Goal: Transaction & Acquisition: Purchase product/service

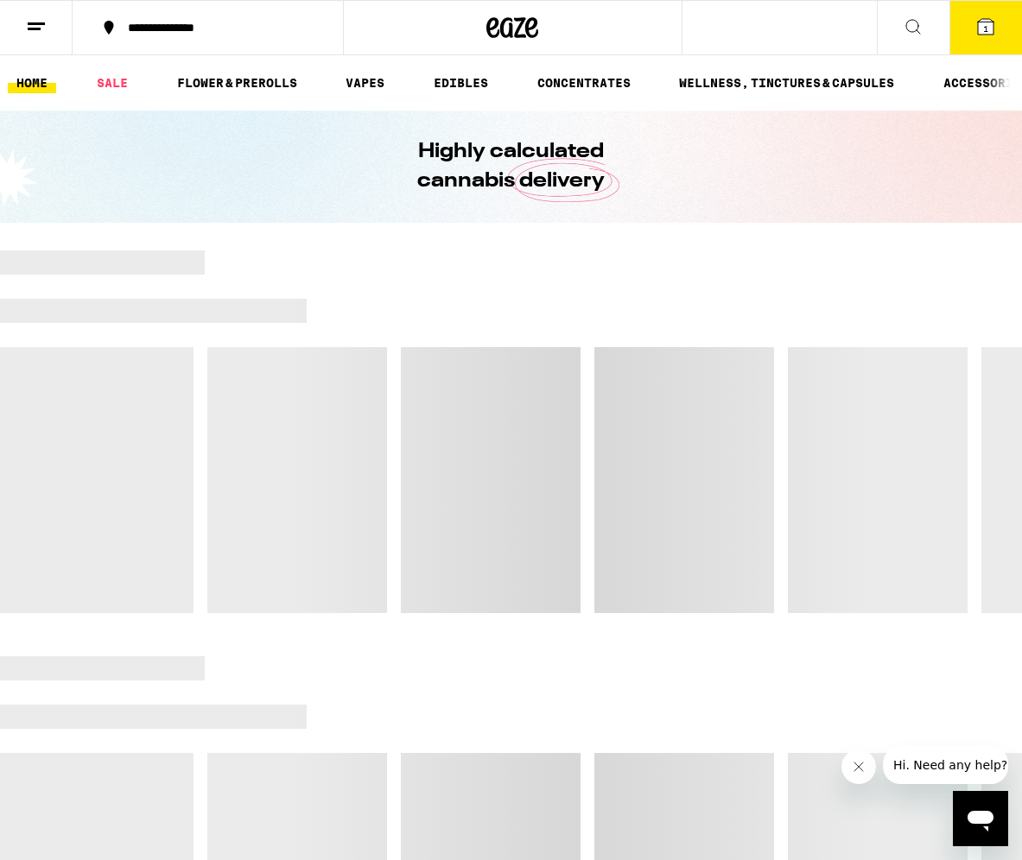
click at [984, 23] on span "1" at bounding box center [985, 28] width 5 height 10
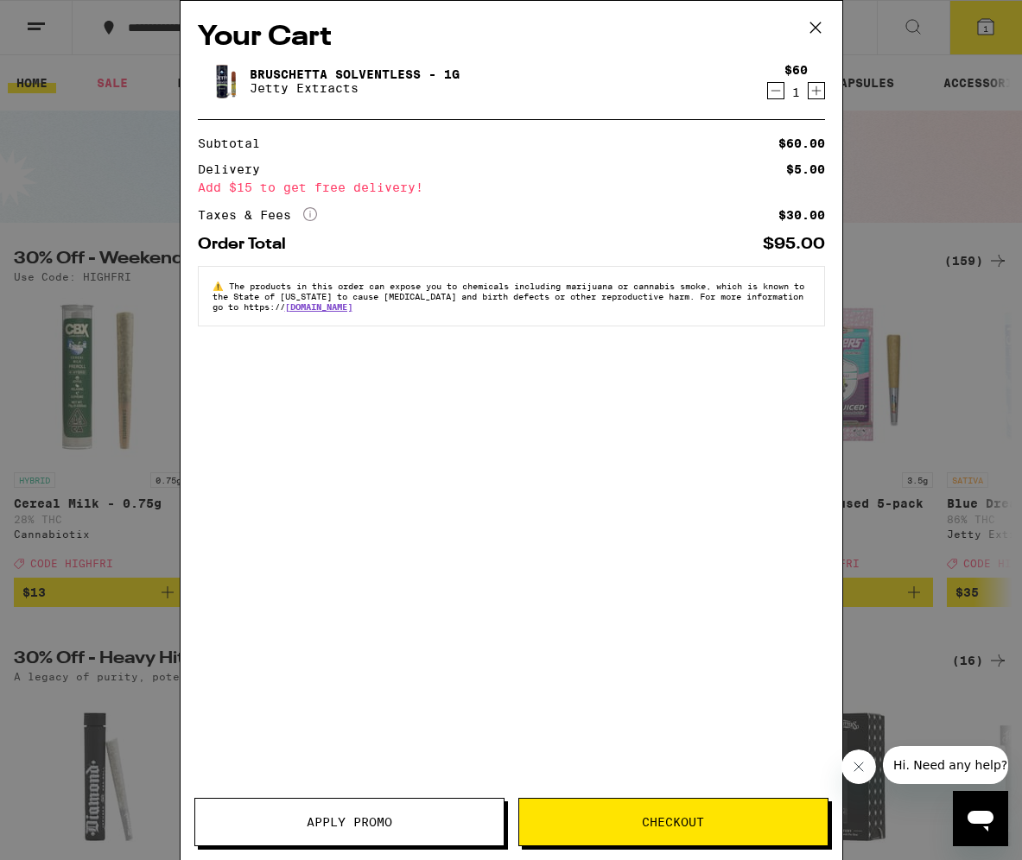
click at [805, 22] on icon at bounding box center [815, 28] width 26 height 26
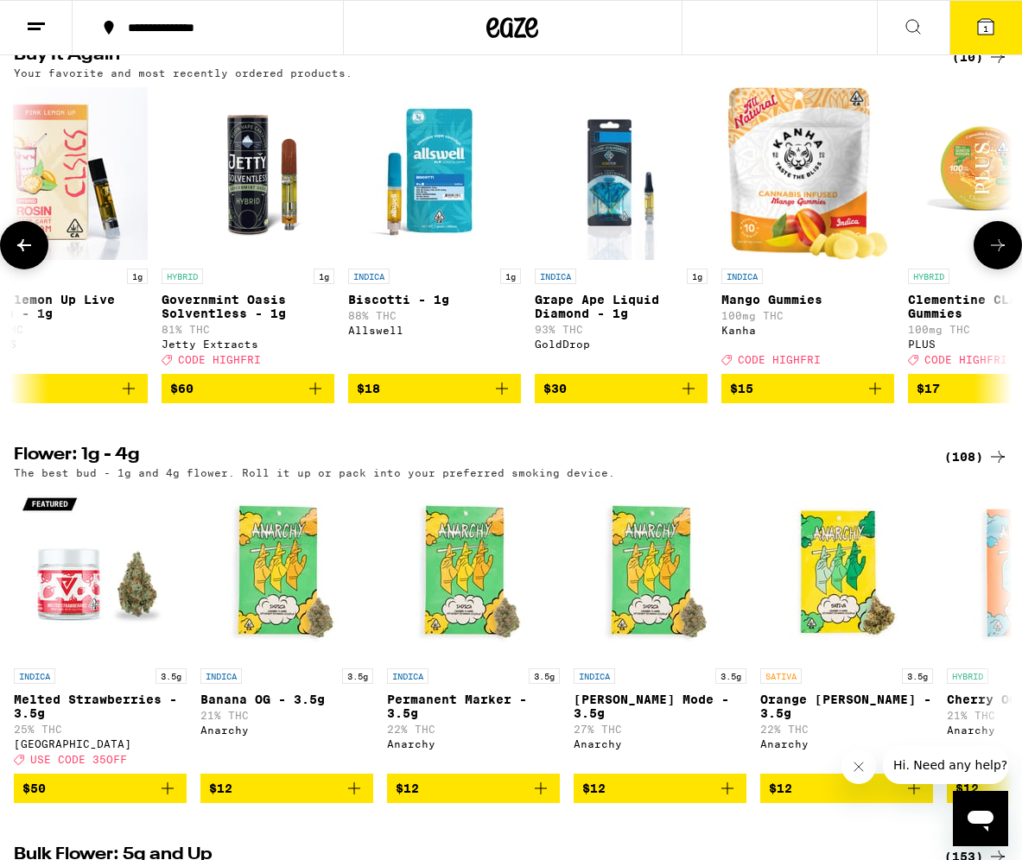
scroll to position [0, 229]
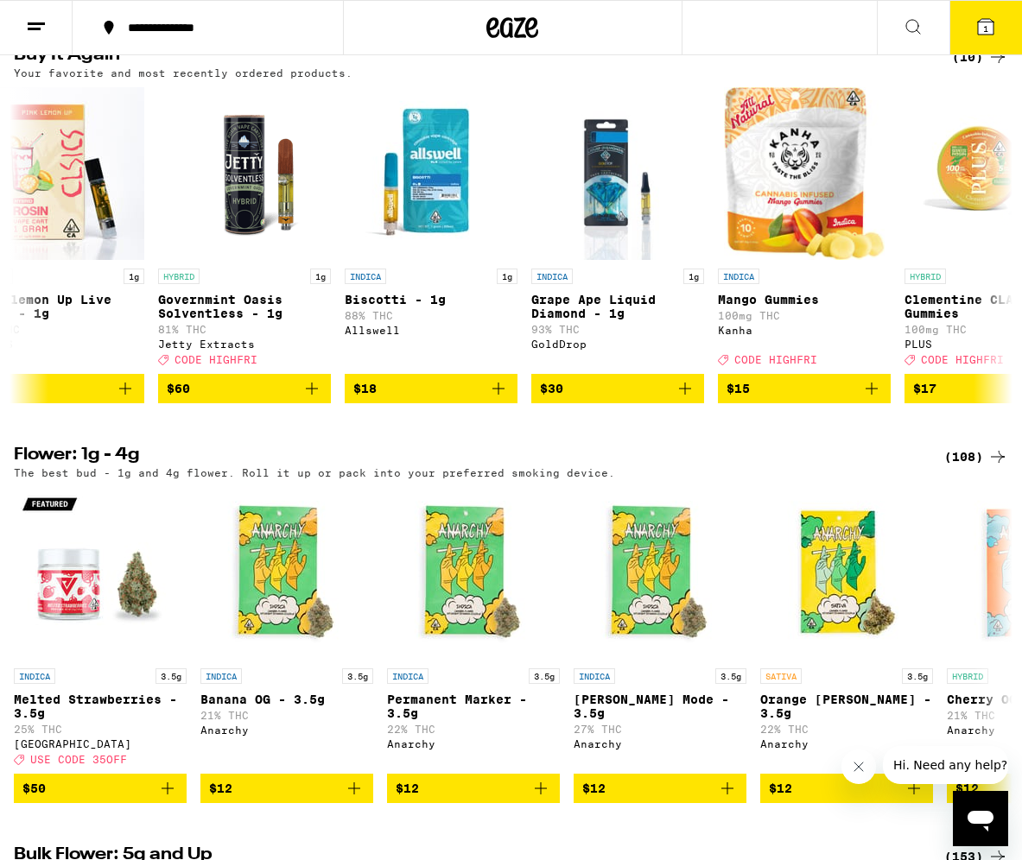
click at [917, 11] on button at bounding box center [912, 28] width 73 height 54
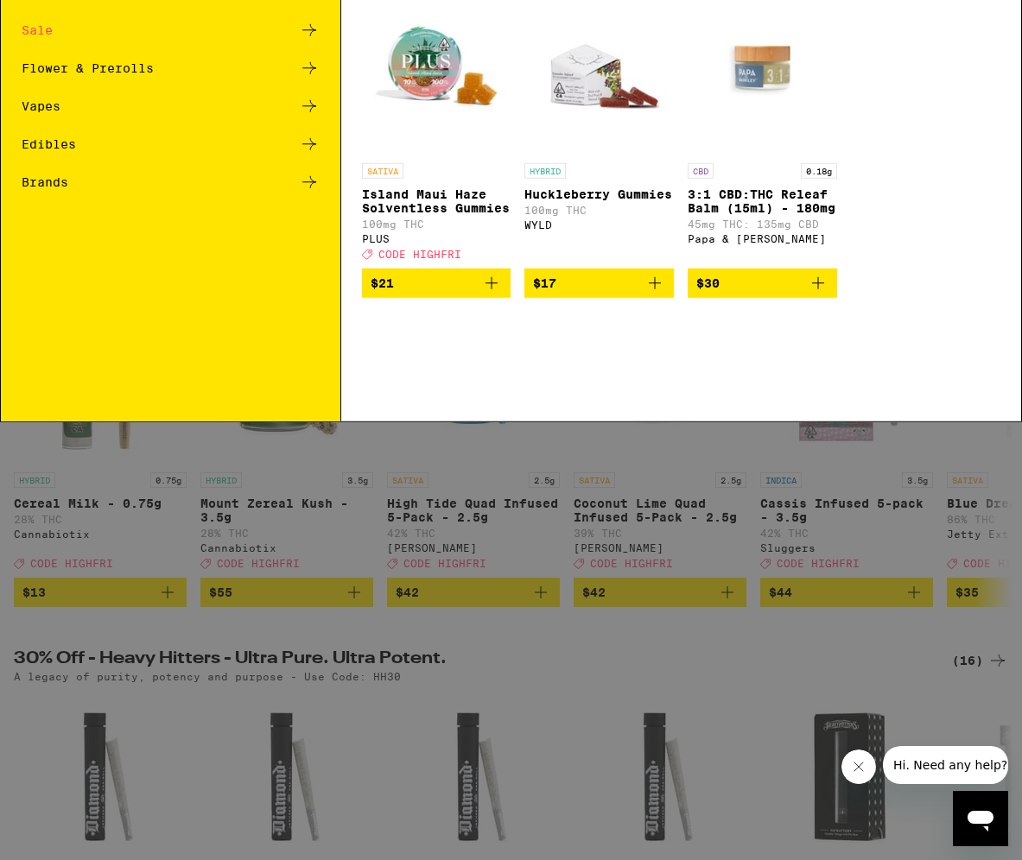
scroll to position [0, 0]
click at [699, 16] on div "Search for Products" at bounding box center [511, 28] width 1020 height 55
click at [637, 28] on input "Search for Products" at bounding box center [507, 29] width 917 height 16
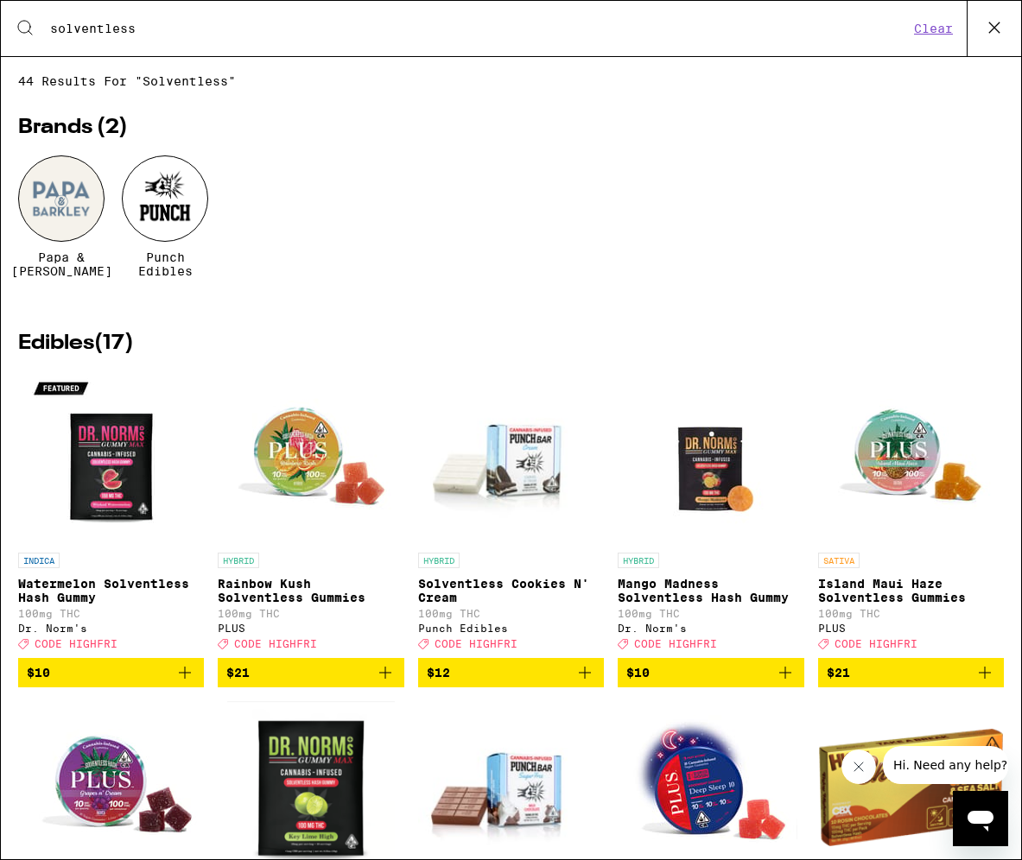
type input "solventless"
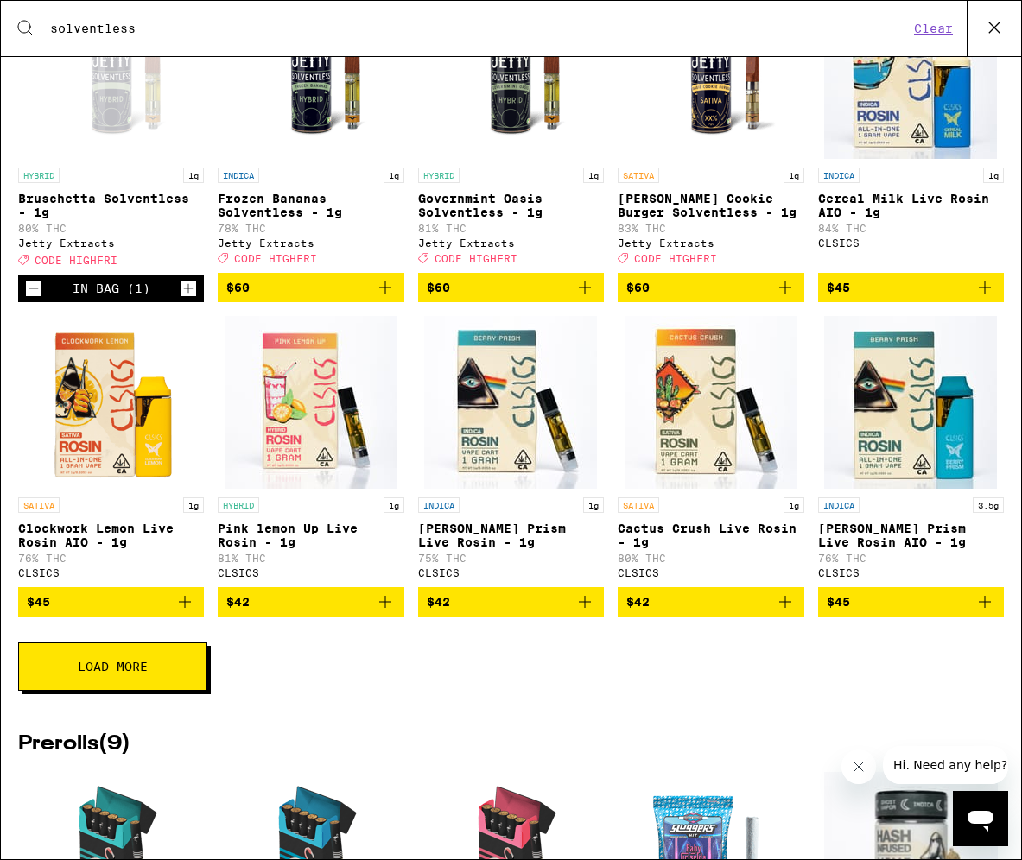
scroll to position [1181, 0]
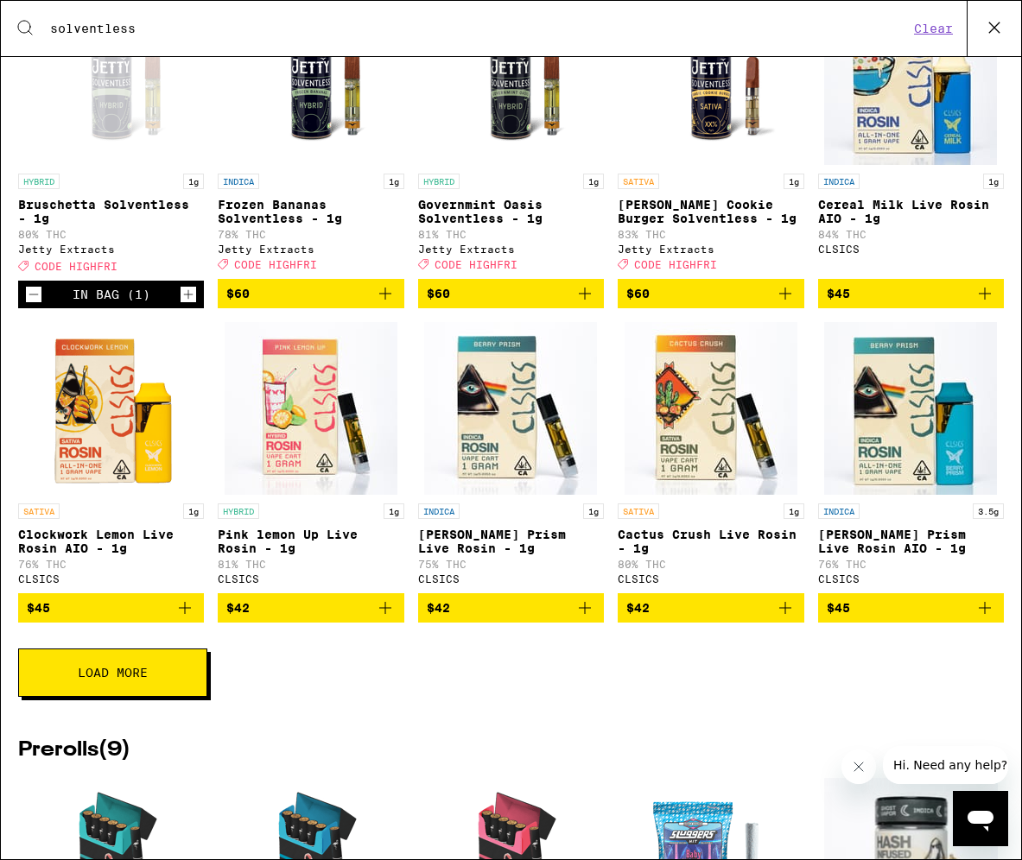
click at [142, 697] on button "Load More" at bounding box center [112, 672] width 189 height 48
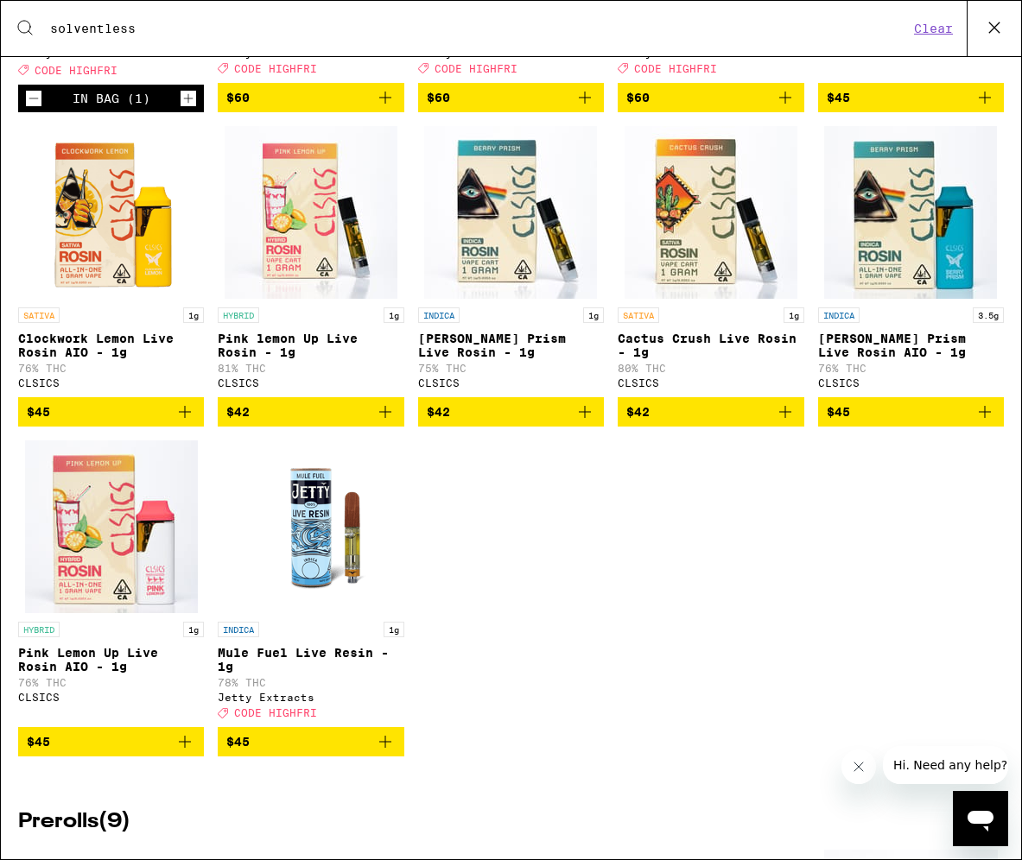
scroll to position [1417, 0]
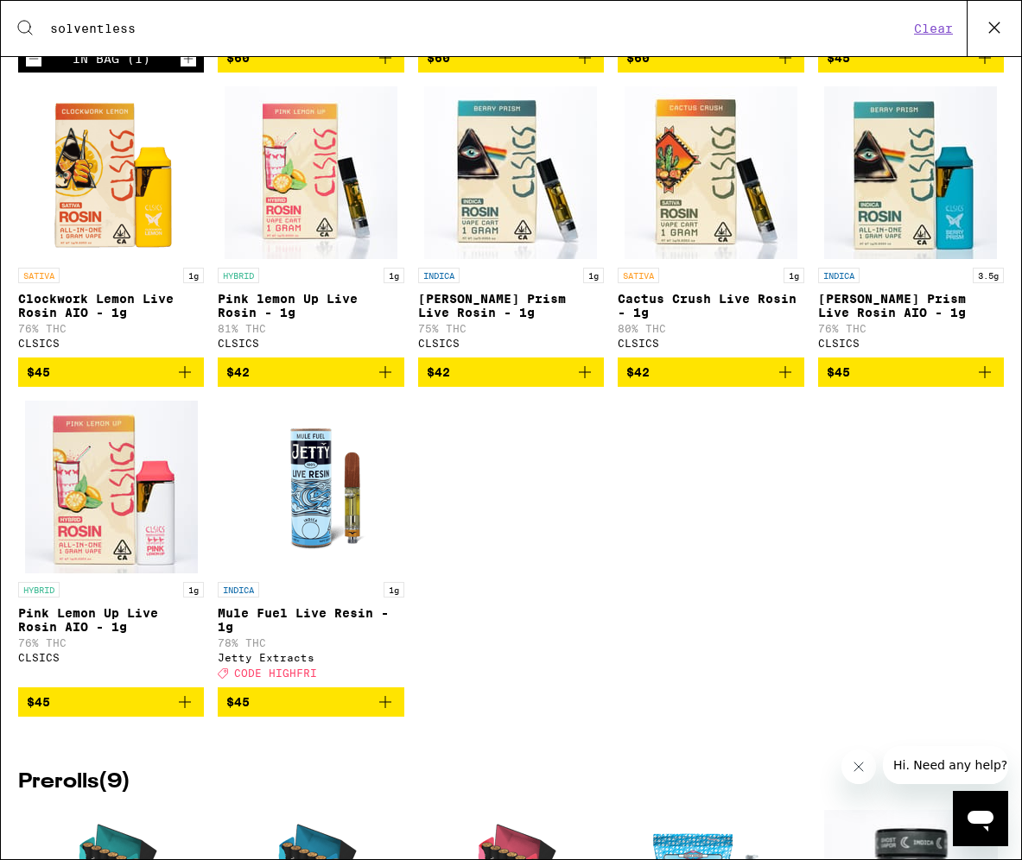
click at [392, 712] on icon "Add to bag" at bounding box center [385, 702] width 21 height 21
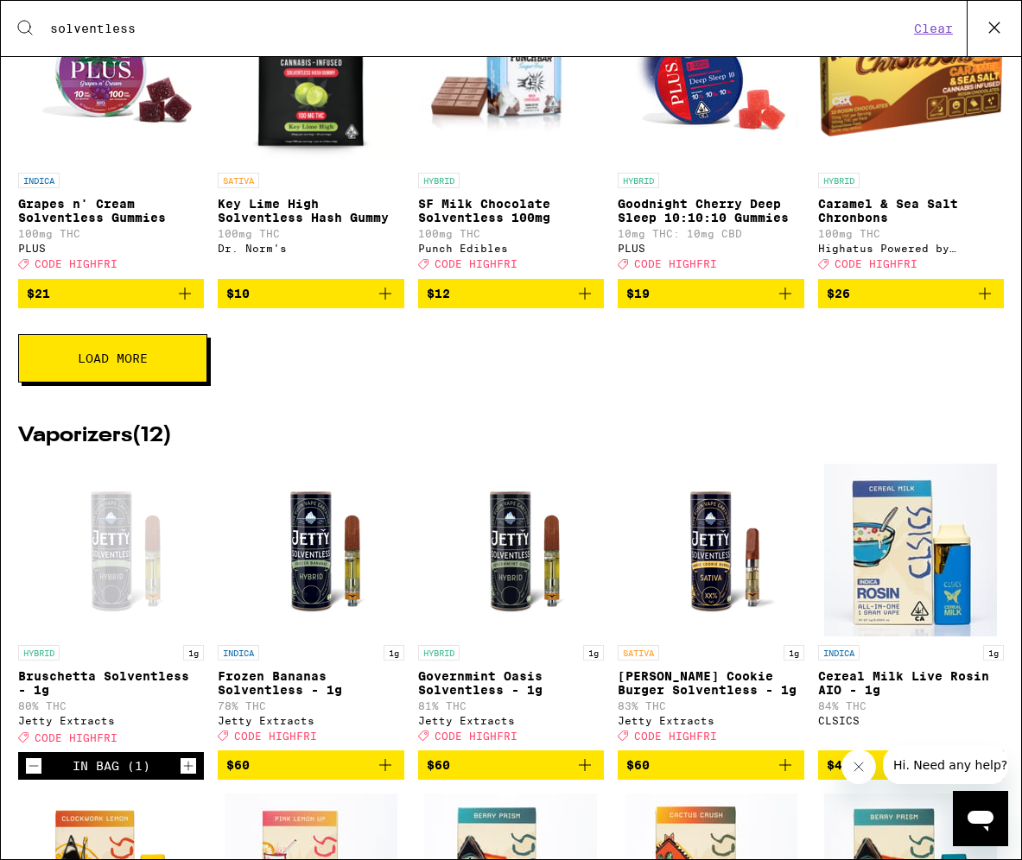
scroll to position [181, 0]
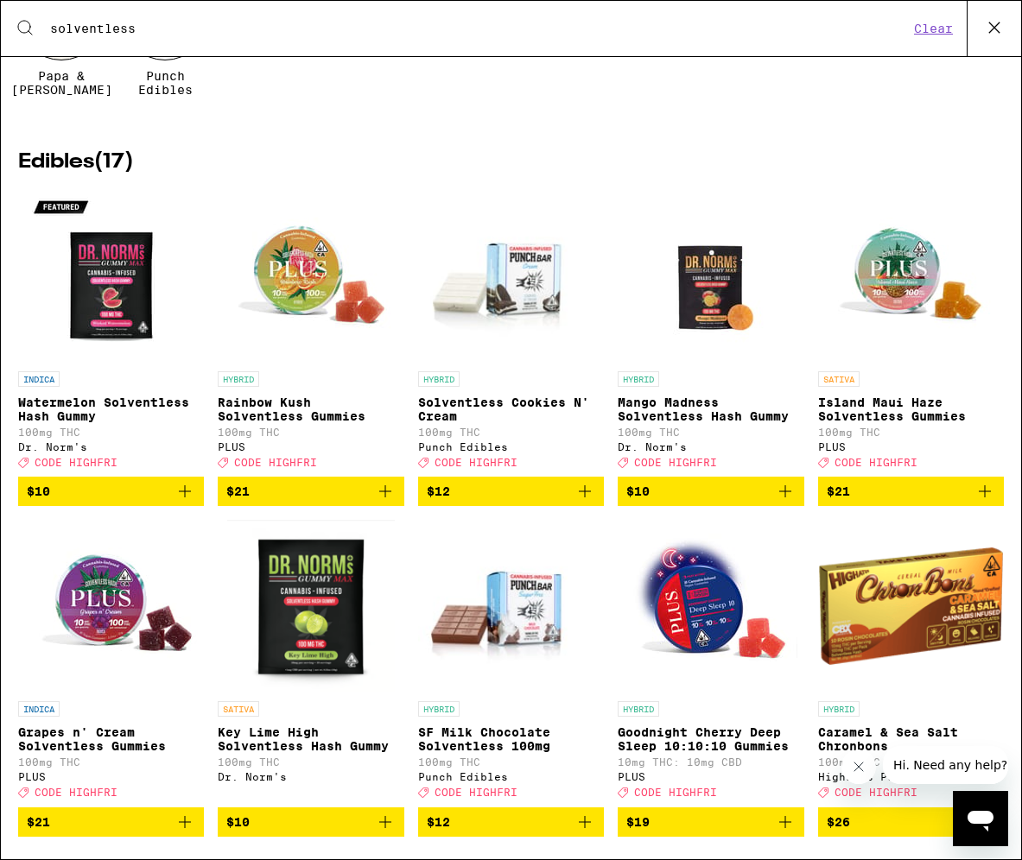
click at [996, 24] on icon at bounding box center [994, 27] width 10 height 10
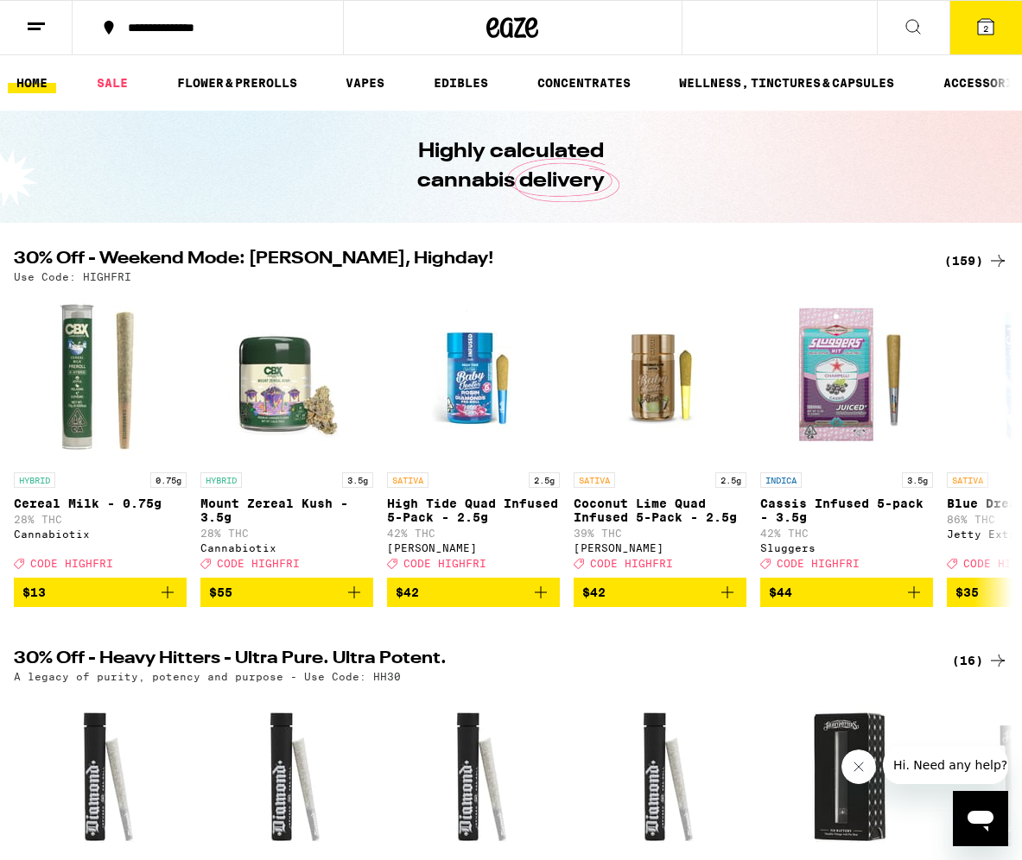
click at [986, 27] on span "2" at bounding box center [985, 28] width 5 height 10
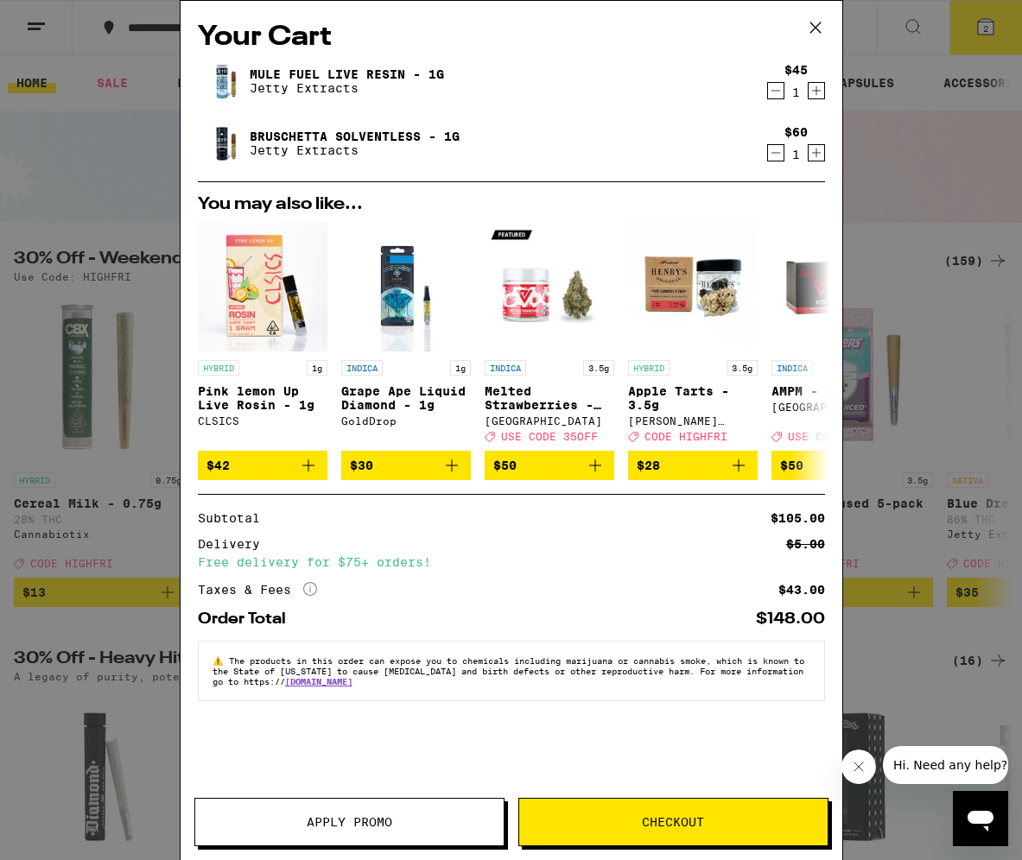
click at [406, 813] on button "Apply Promo" at bounding box center [349, 822] width 310 height 48
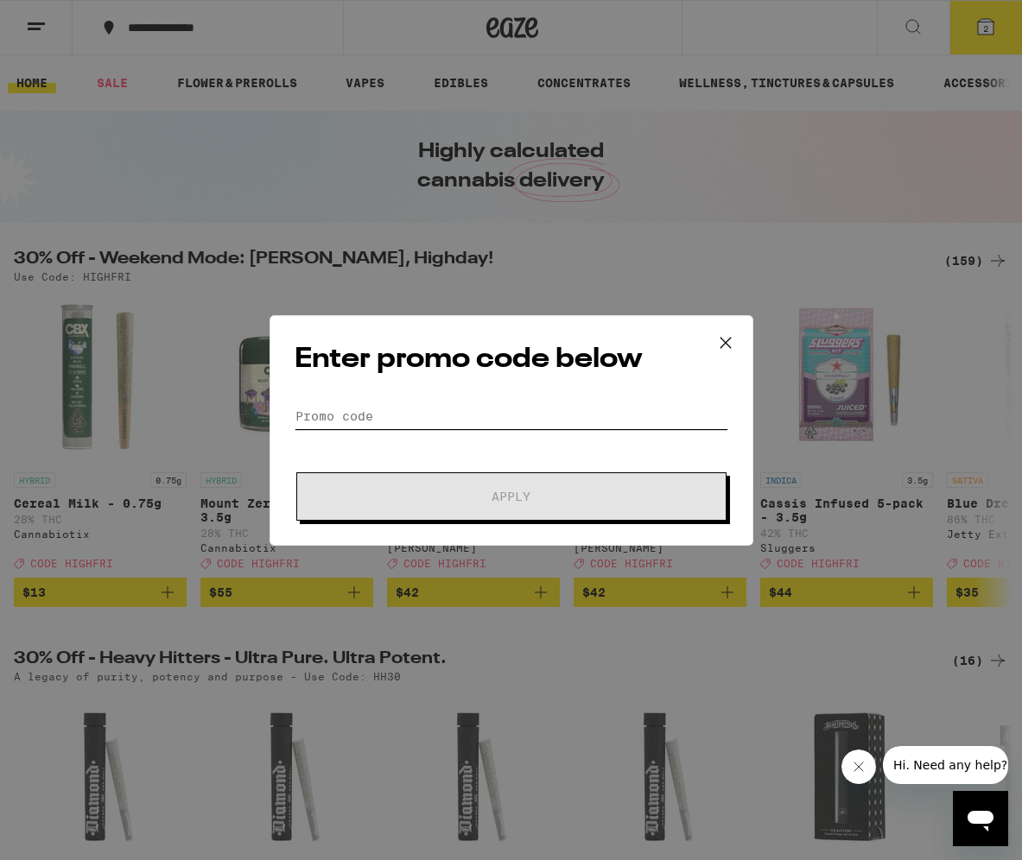
click at [462, 420] on input "Promo Code" at bounding box center [510, 416] width 433 height 26
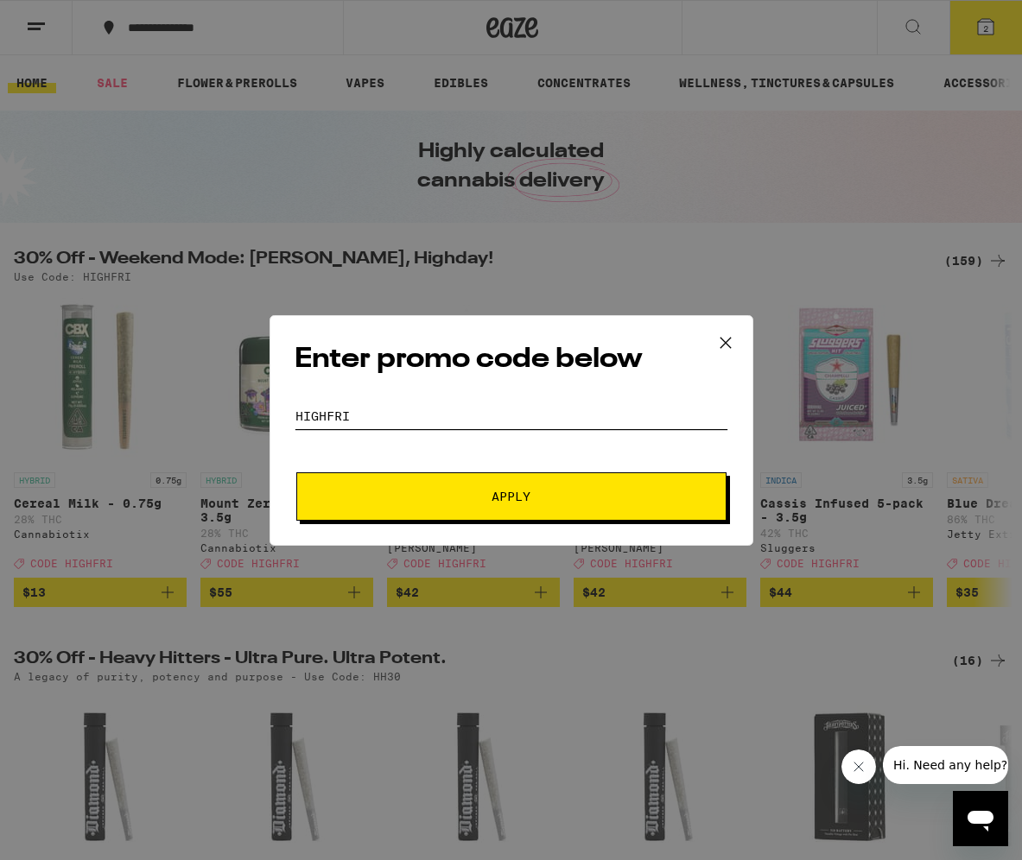
type input "HIGHFRI"
click at [296, 472] on button "Apply" at bounding box center [511, 496] width 430 height 48
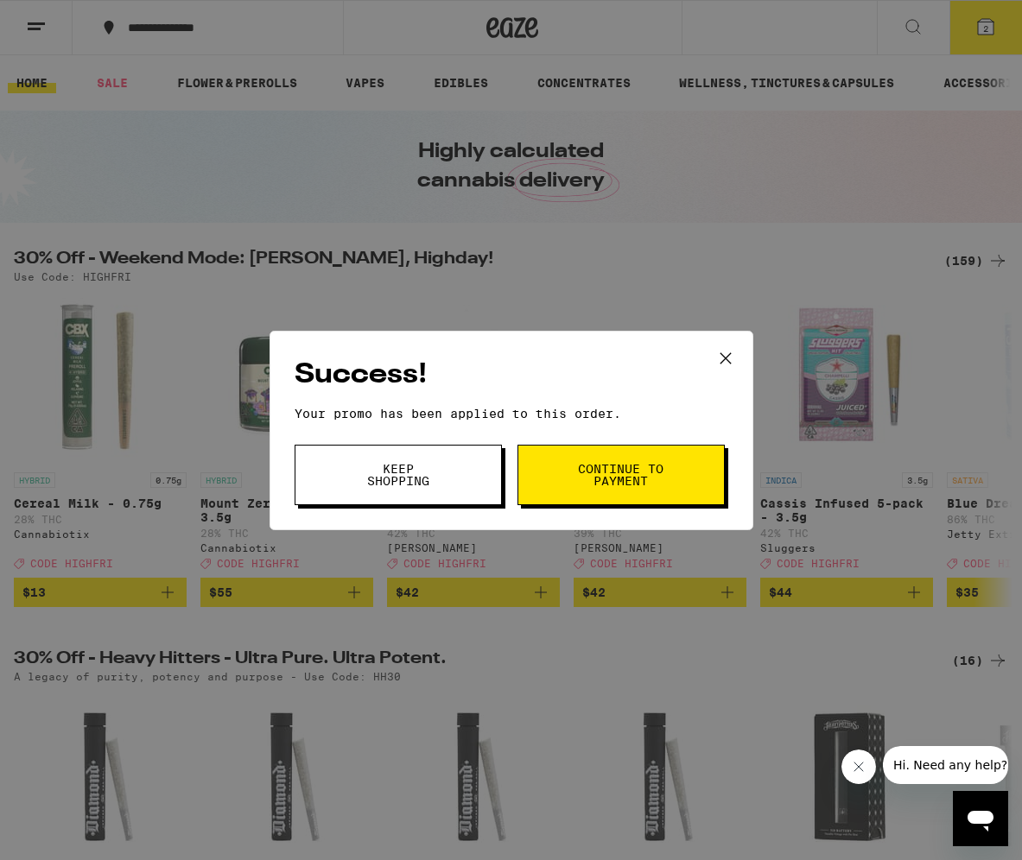
click at [613, 471] on span "Continue to payment" at bounding box center [621, 475] width 88 height 24
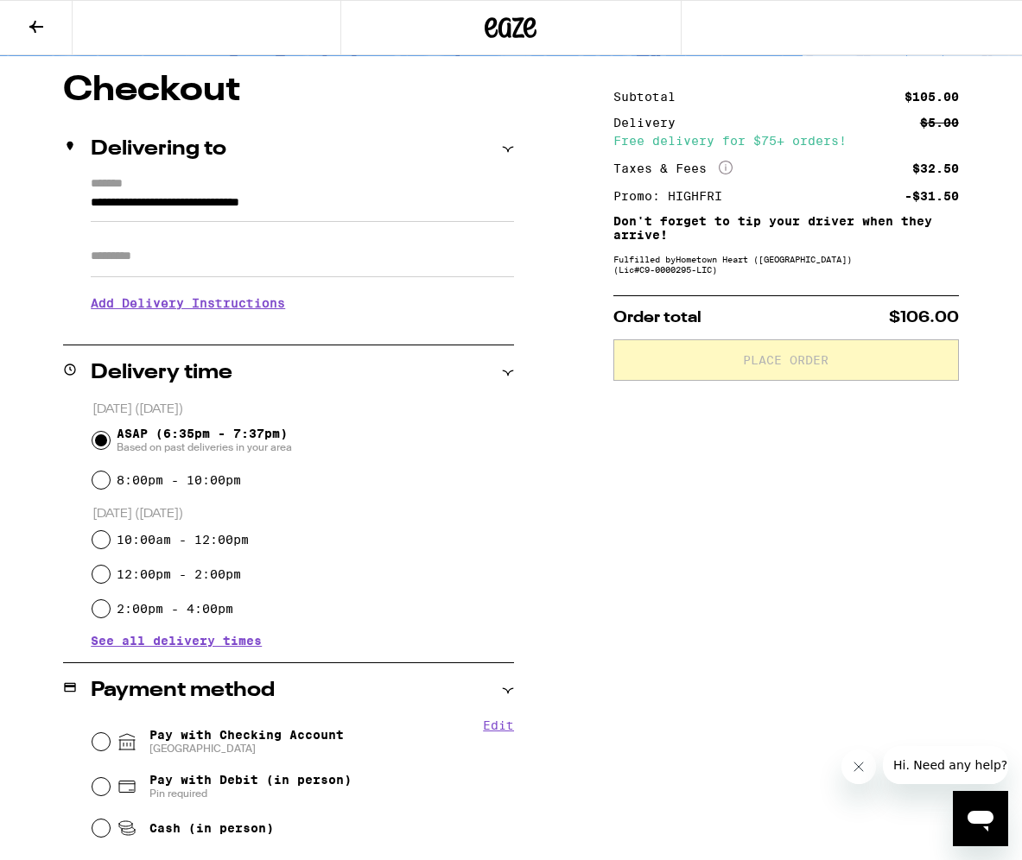
scroll to position [117, 0]
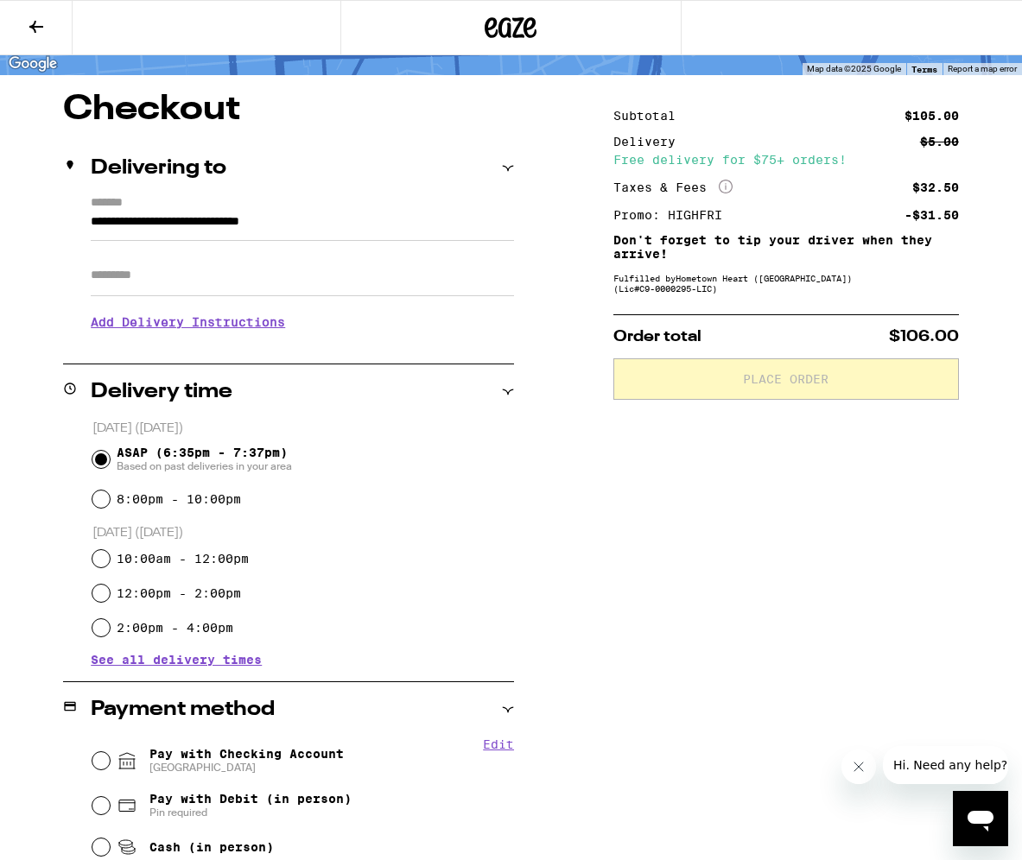
click at [212, 279] on input "Apt/Suite" at bounding box center [302, 275] width 423 height 41
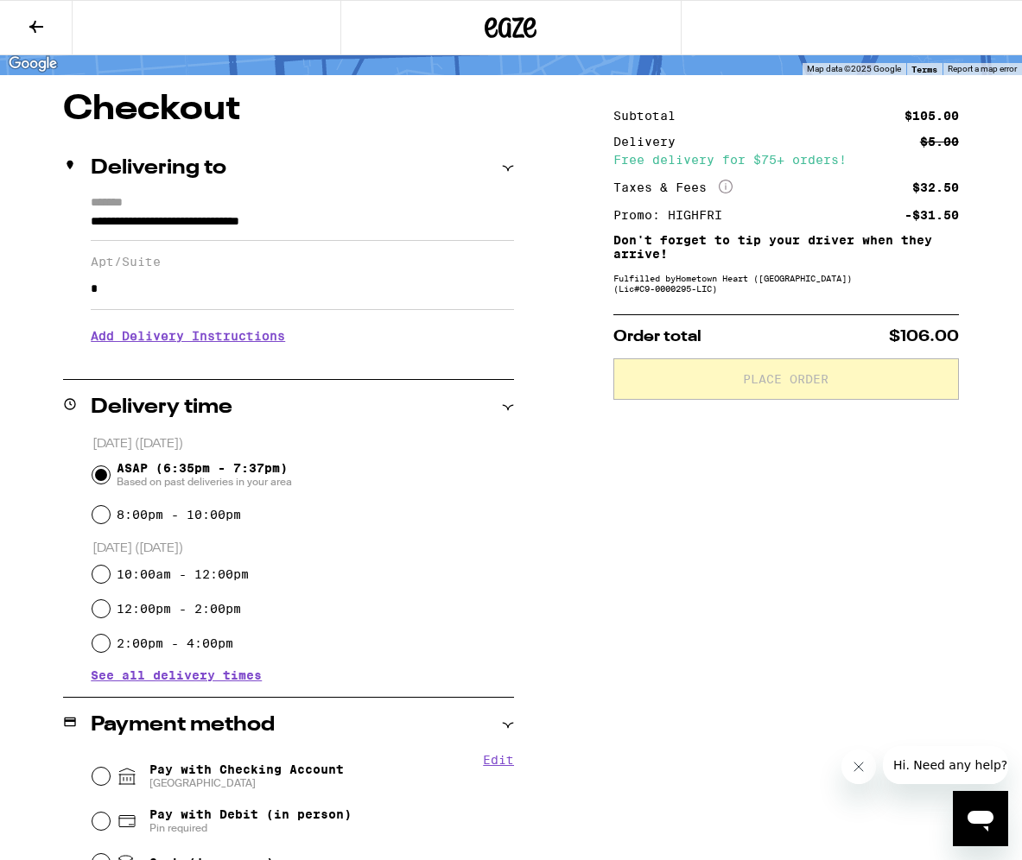
type input "*"
click at [661, 468] on div "Subtotal $105.00 Delivery $5.00 Free delivery for $75+ orders! Taxes & Fees Mor…" at bounding box center [785, 586] width 345 height 988
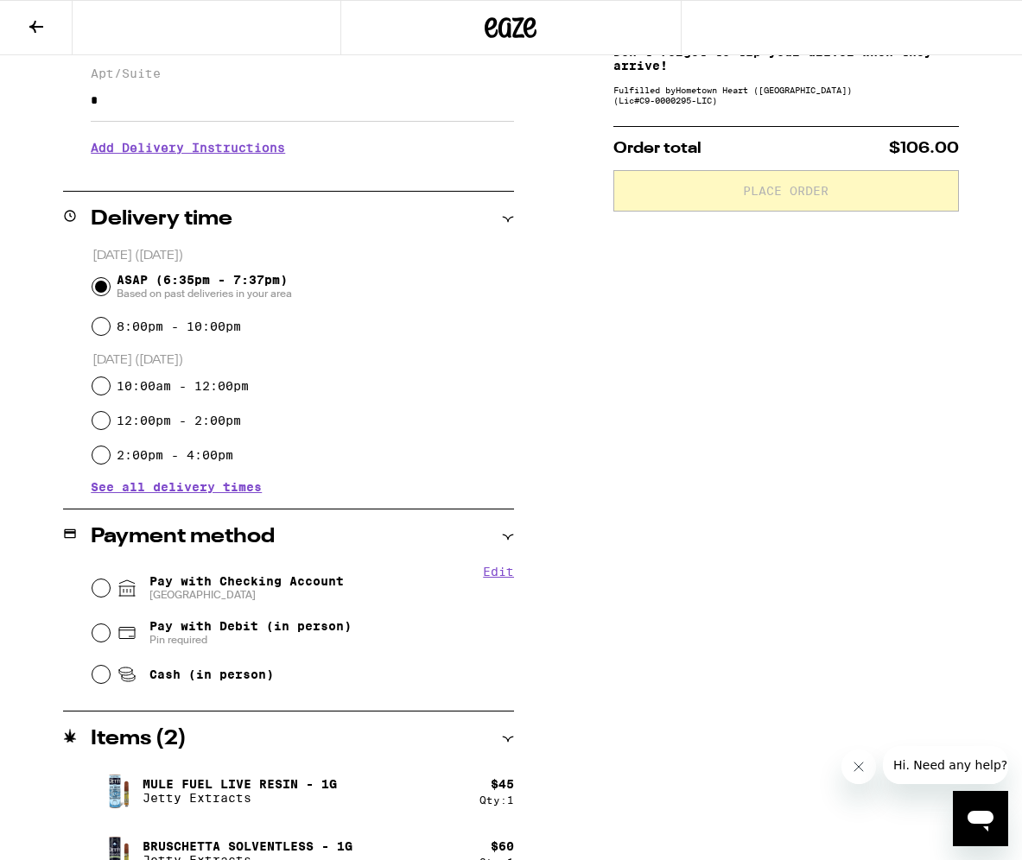
scroll to position [337, 0]
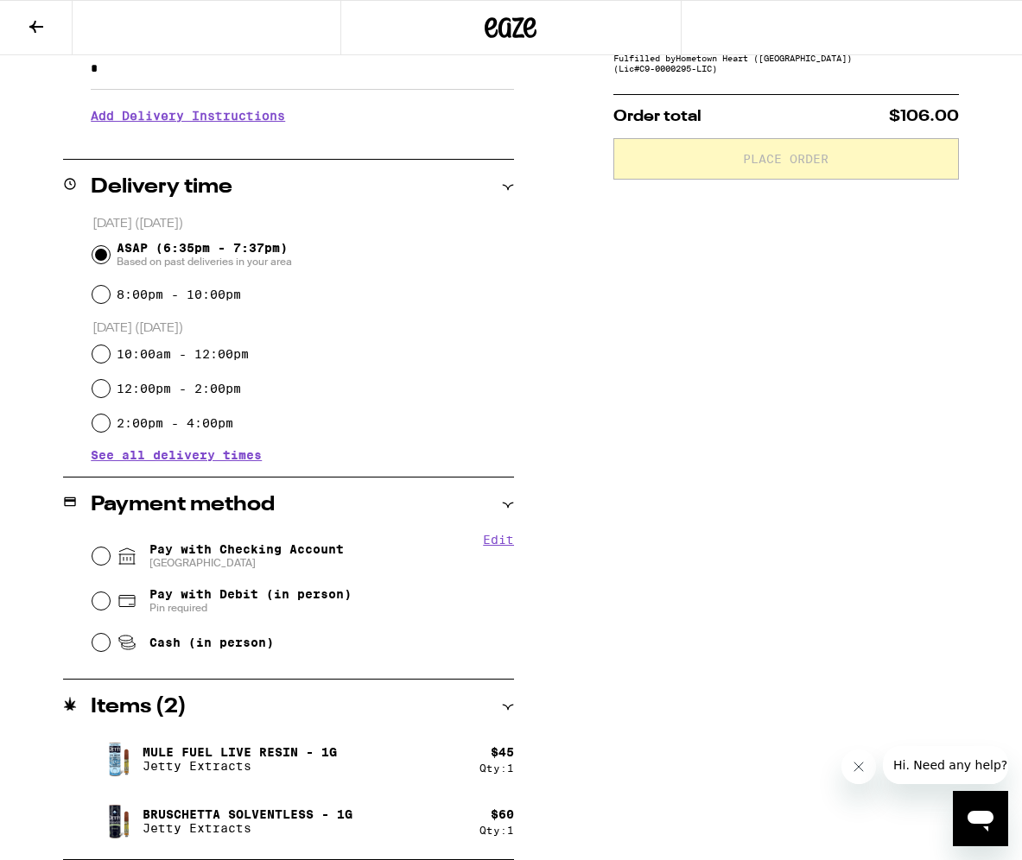
click at [176, 557] on span "Pay with Checking Account CHASE COLLEGE" at bounding box center [246, 556] width 194 height 28
click at [110, 557] on input "Pay with Checking Account CHASE COLLEGE" at bounding box center [100, 555] width 17 height 17
radio input "true"
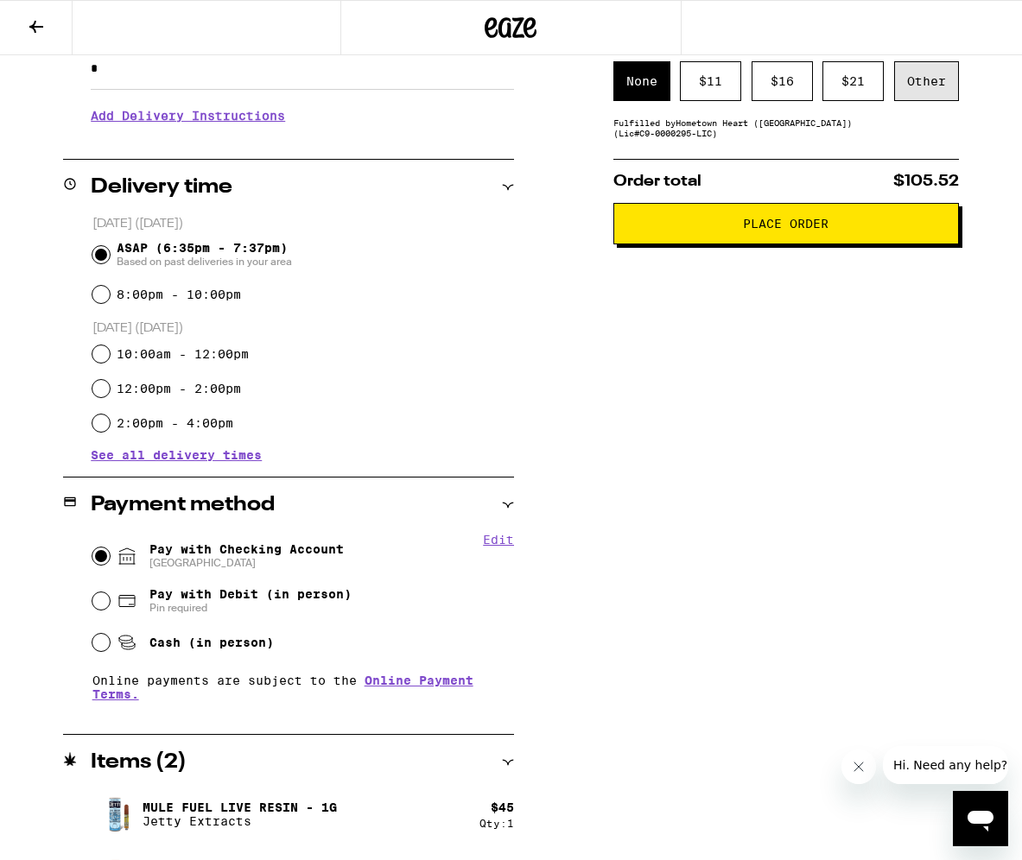
click at [928, 92] on div "Other" at bounding box center [926, 81] width 65 height 40
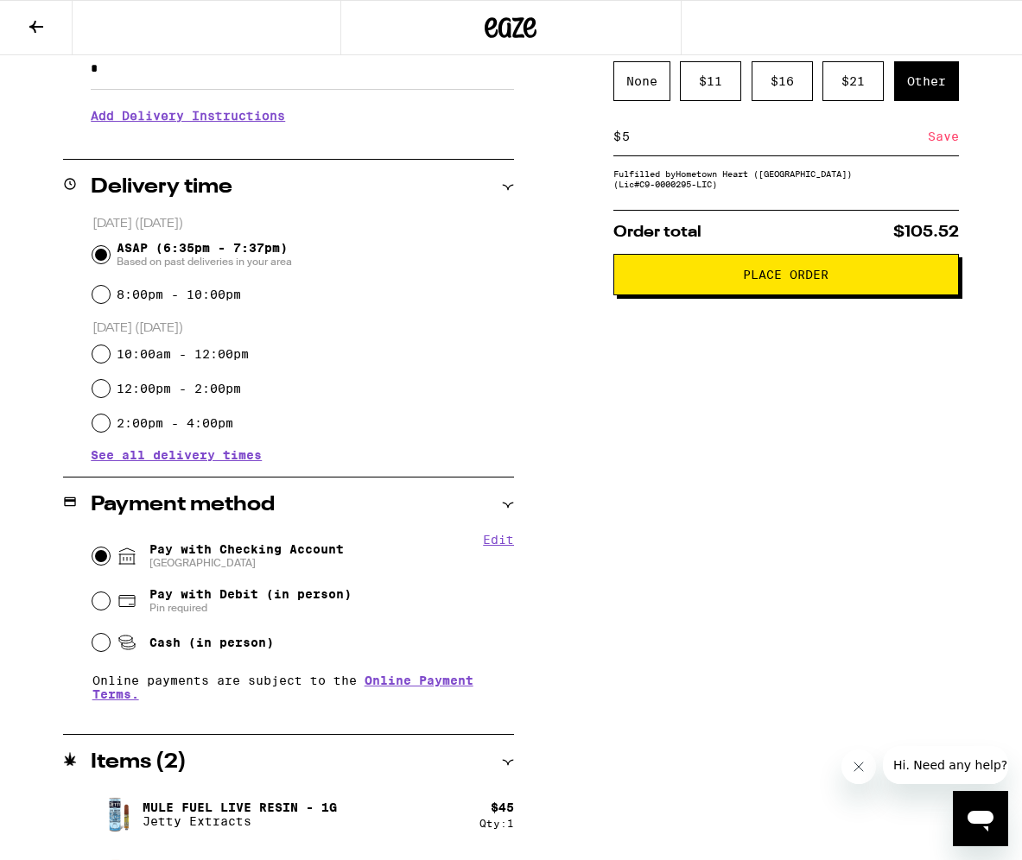
type input "5"
click at [818, 278] on span "Place Order" at bounding box center [785, 275] width 85 height 12
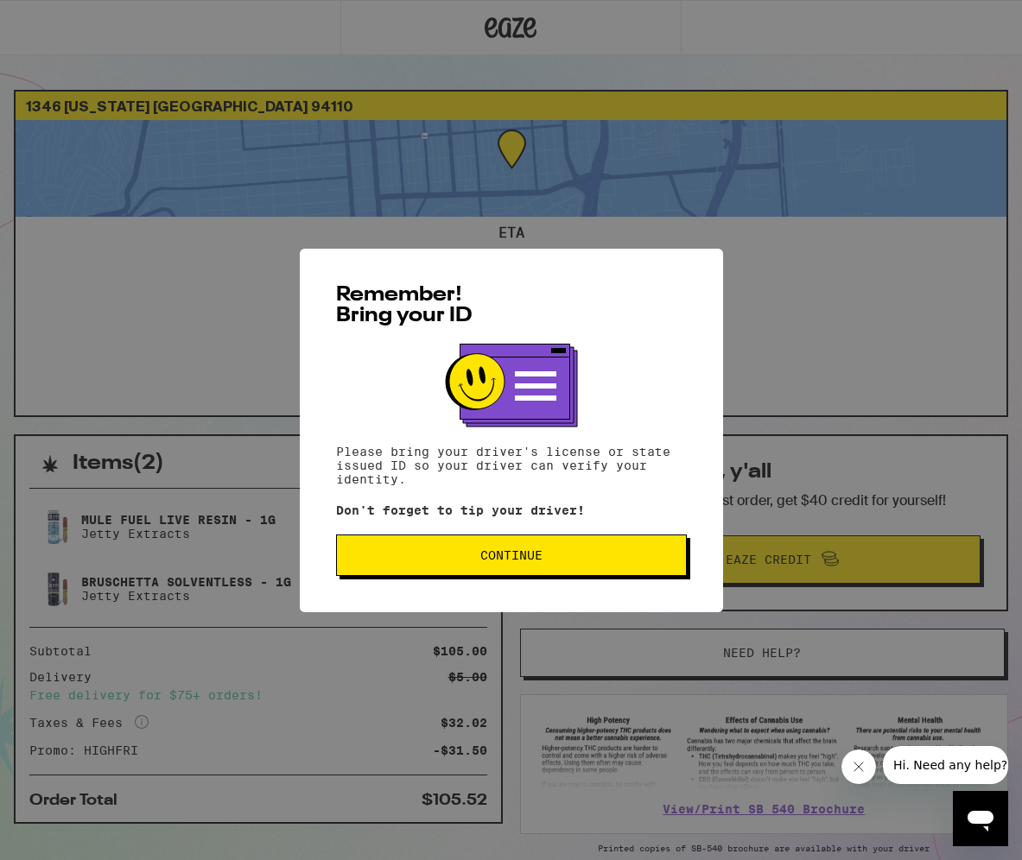
click at [518, 547] on button "Continue" at bounding box center [511, 555] width 351 height 41
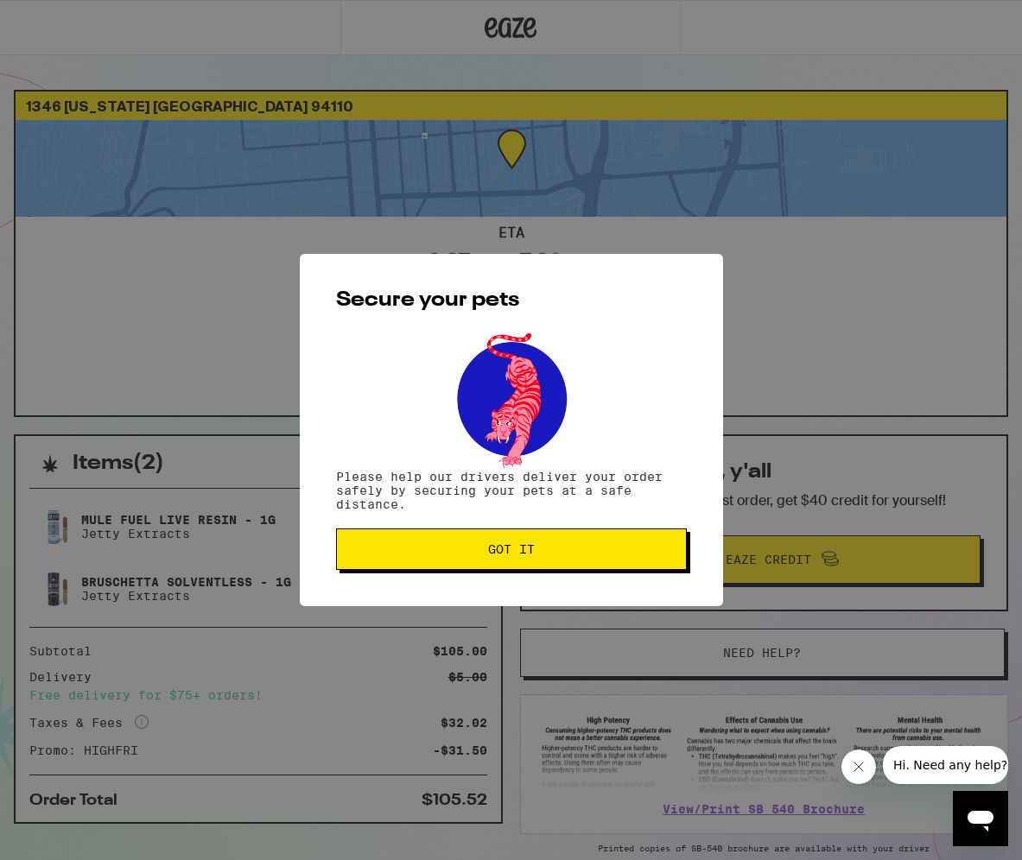
click at [598, 552] on span "Got it" at bounding box center [511, 549] width 321 height 12
